Goal: Task Accomplishment & Management: Use online tool/utility

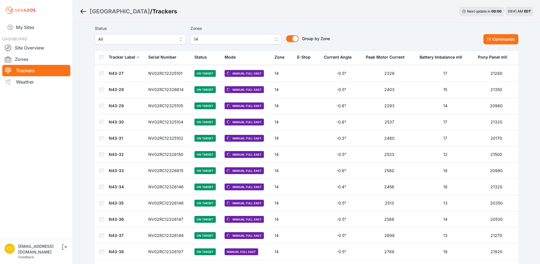
scroll to position [1185, 0]
click at [28, 73] on link "Trackers" at bounding box center [36, 70] width 68 height 11
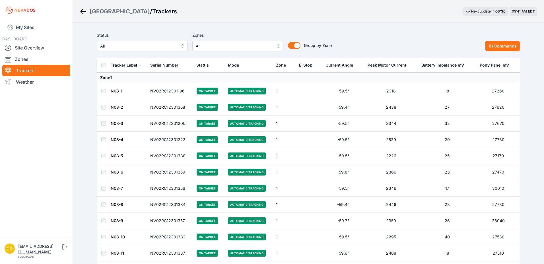
click at [209, 48] on span "All" at bounding box center [234, 46] width 76 height 7
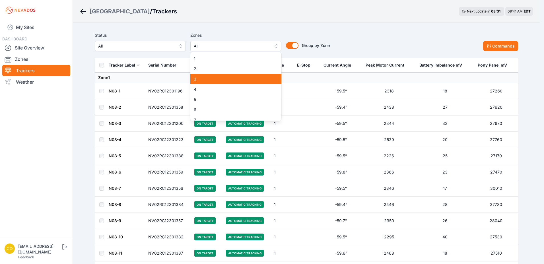
click at [212, 75] on div "3" at bounding box center [235, 79] width 91 height 10
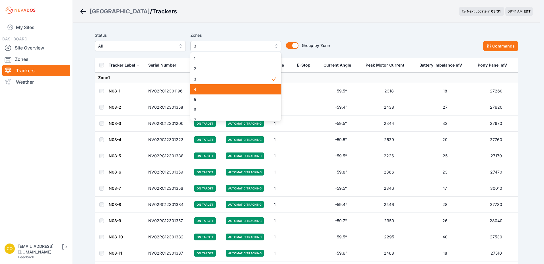
click at [211, 91] on span "4" at bounding box center [232, 89] width 77 height 6
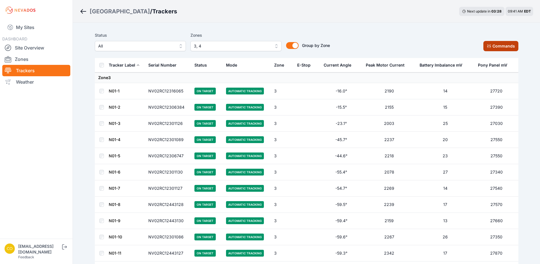
click at [507, 43] on button "Commands" at bounding box center [500, 46] width 35 height 10
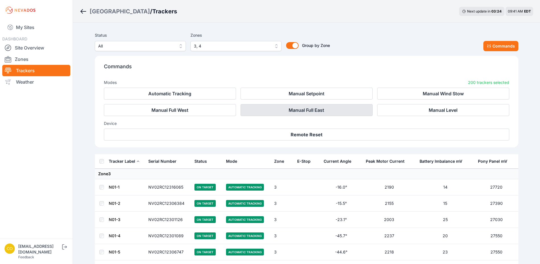
click at [279, 112] on button "Manual Full East" at bounding box center [306, 110] width 132 height 12
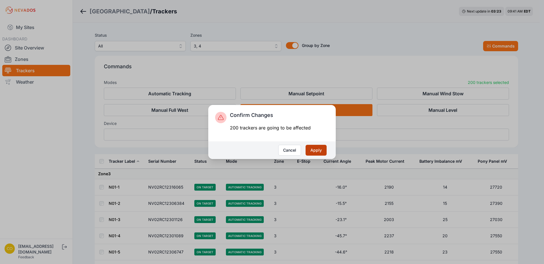
click at [320, 148] on button "Apply" at bounding box center [316, 150] width 21 height 11
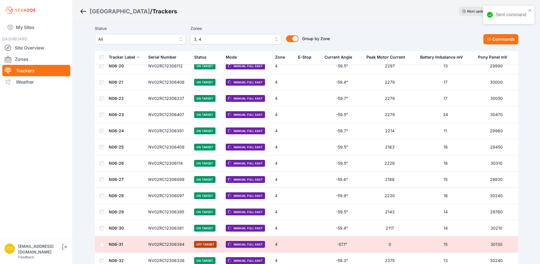
scroll to position [3138, 0]
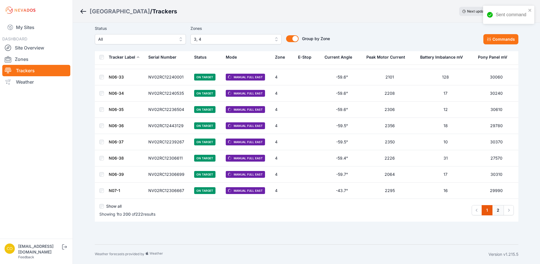
click at [497, 213] on link "2" at bounding box center [498, 210] width 12 height 10
click at [497, 211] on link "2" at bounding box center [498, 210] width 12 height 10
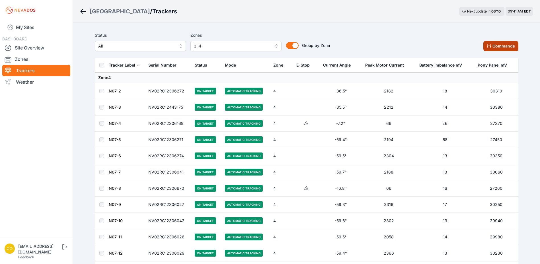
click at [508, 44] on button "Commands" at bounding box center [500, 46] width 35 height 10
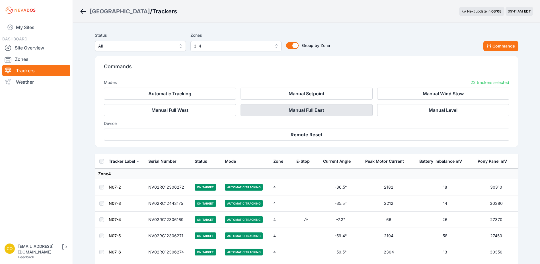
click at [342, 114] on button "Manual Full East" at bounding box center [306, 110] width 132 height 12
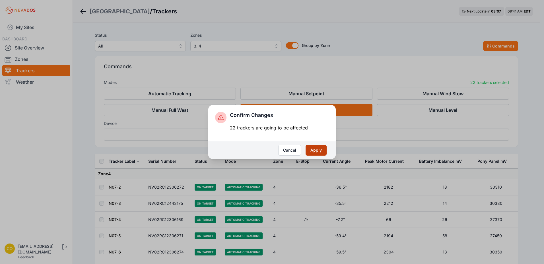
click at [321, 149] on button "Apply" at bounding box center [316, 150] width 21 height 11
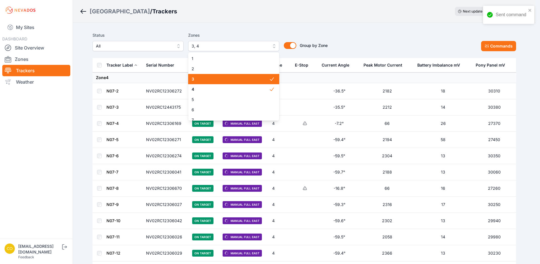
click at [265, 45] on span "3, 4" at bounding box center [229, 46] width 76 height 7
click at [228, 80] on span "3" at bounding box center [232, 79] width 77 height 6
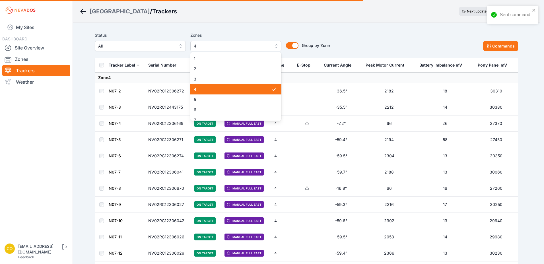
click at [230, 85] on div "4" at bounding box center [235, 89] width 91 height 10
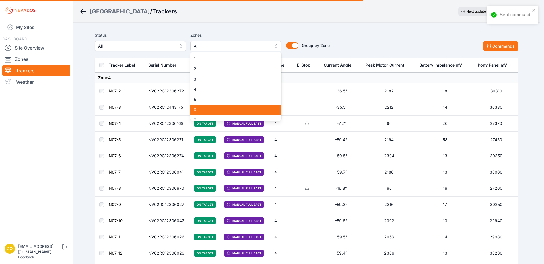
click at [214, 110] on span "6" at bounding box center [232, 110] width 77 height 6
click at [222, 28] on div "Status All Zones 6 1 2 3 4 5 6 7 8 9 10 11 12 13 14 15 16 17 18 19 20 21 22 23 …" at bounding box center [306, 254] width 437 height 463
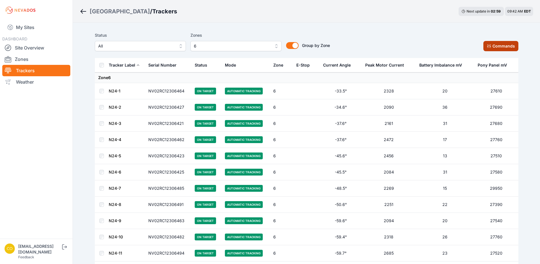
click at [497, 47] on button "Commands" at bounding box center [500, 46] width 35 height 10
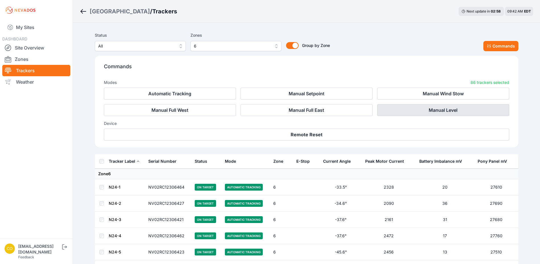
click at [403, 106] on button "Manual Level" at bounding box center [443, 110] width 132 height 12
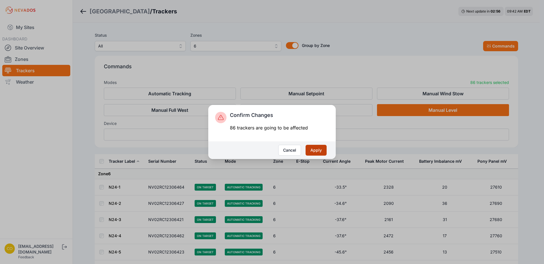
click at [315, 147] on button "Apply" at bounding box center [316, 150] width 21 height 11
